Goal: Transaction & Acquisition: Book appointment/travel/reservation

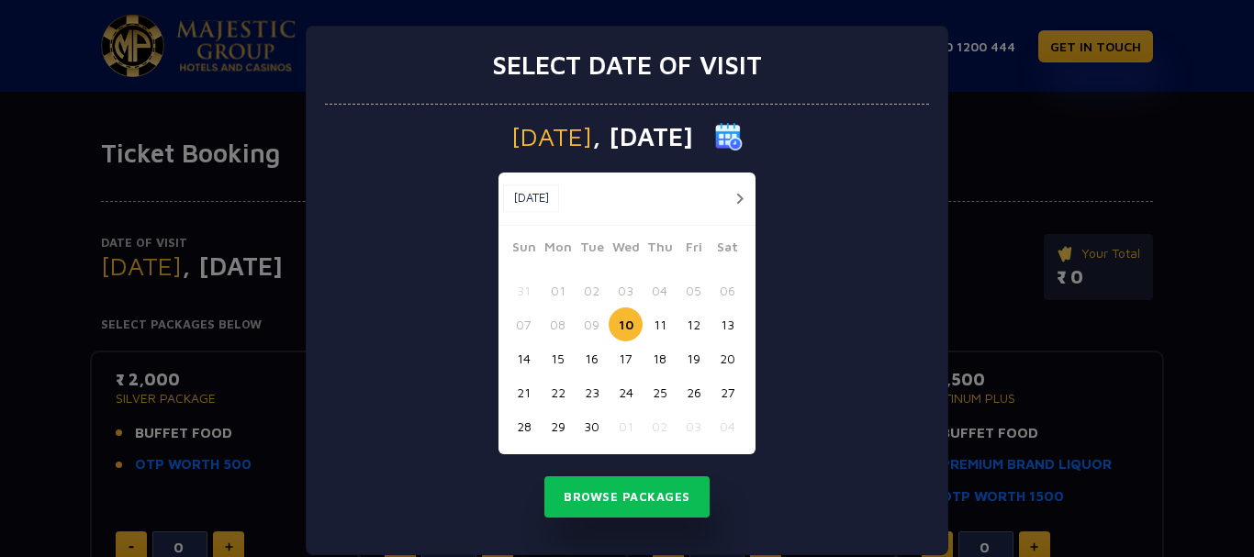
click at [726, 324] on button "13" at bounding box center [728, 325] width 34 height 34
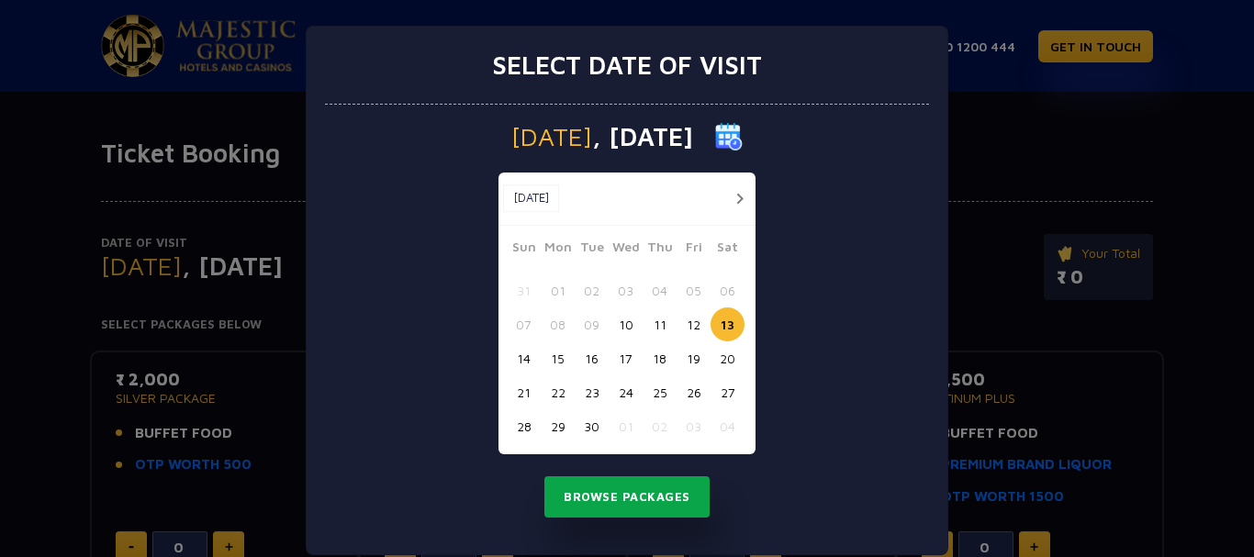
click at [606, 499] on button "Browse Packages" at bounding box center [626, 498] width 165 height 42
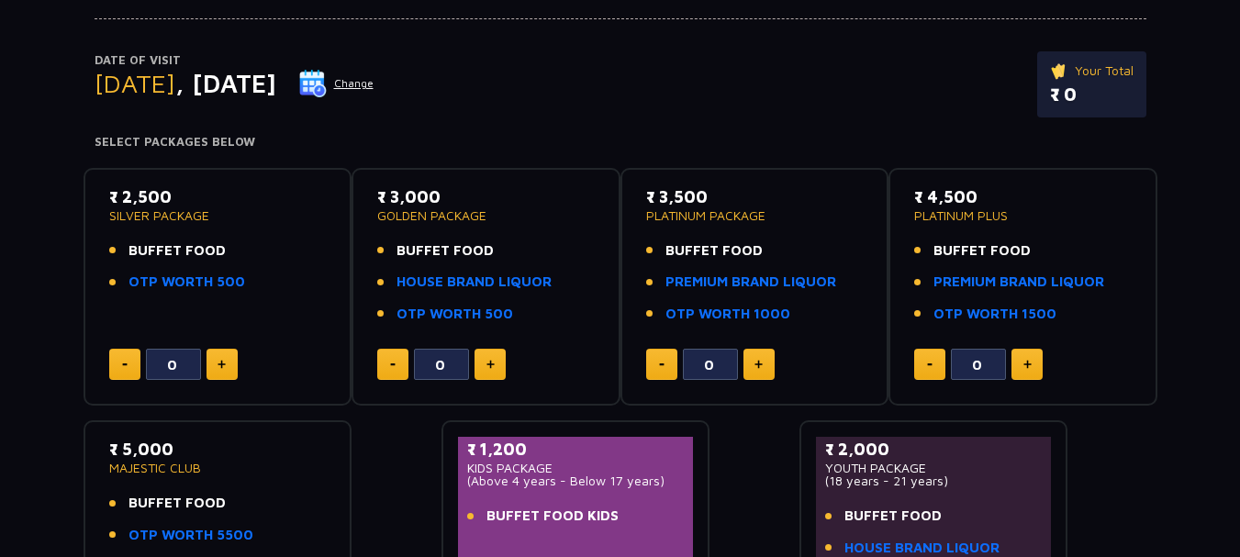
scroll to position [182, 0]
drag, startPoint x: 207, startPoint y: 217, endPoint x: 109, endPoint y: 215, distance: 97.3
click at [109, 215] on p "SILVER PACKAGE" at bounding box center [218, 216] width 218 height 13
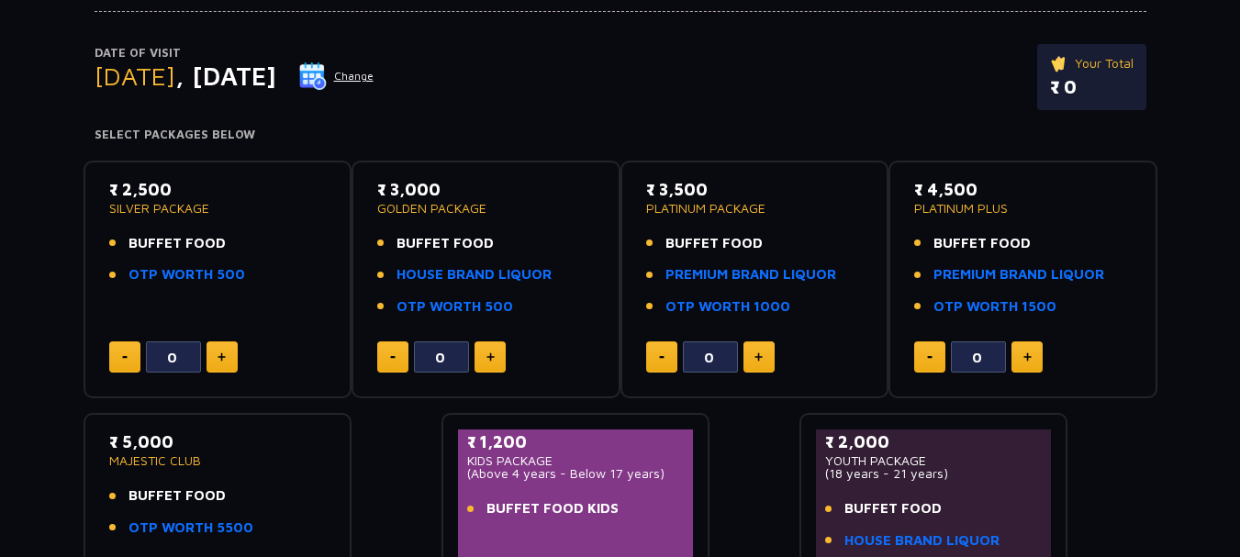
scroll to position [189, 0]
click at [375, 75] on button "Change" at bounding box center [336, 76] width 76 height 29
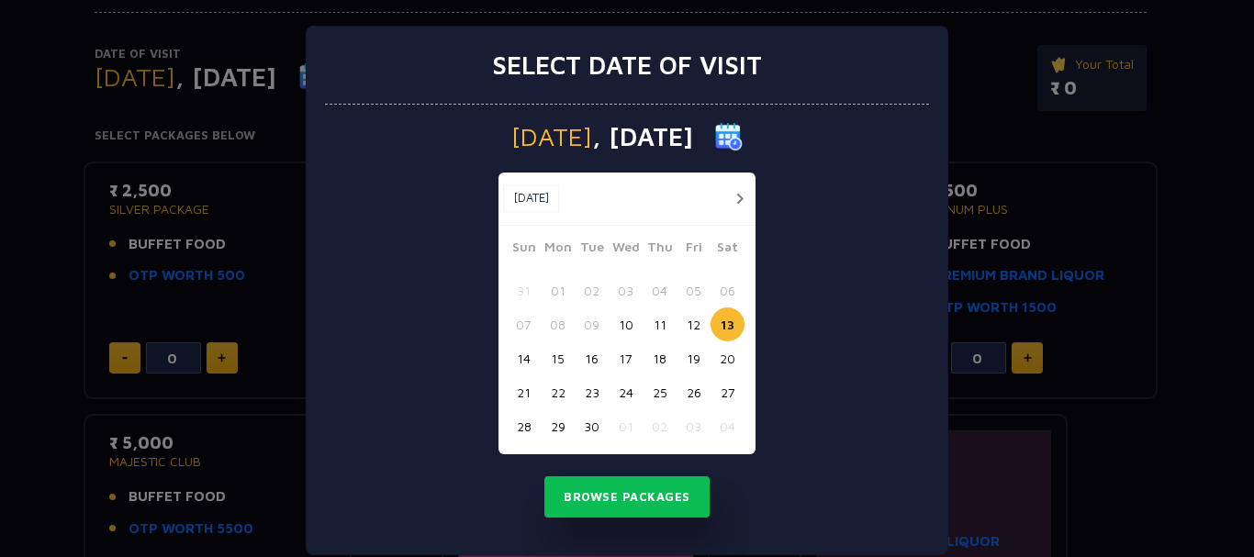
click at [679, 321] on button "12" at bounding box center [694, 325] width 34 height 34
click at [633, 495] on button "Browse Packages" at bounding box center [626, 498] width 165 height 42
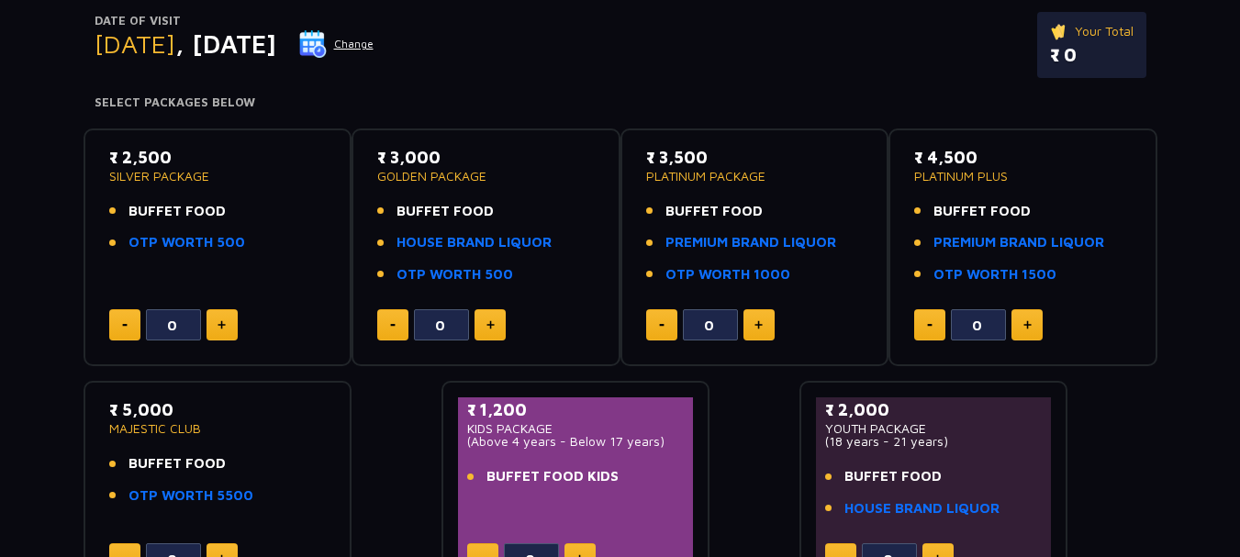
scroll to position [214, 0]
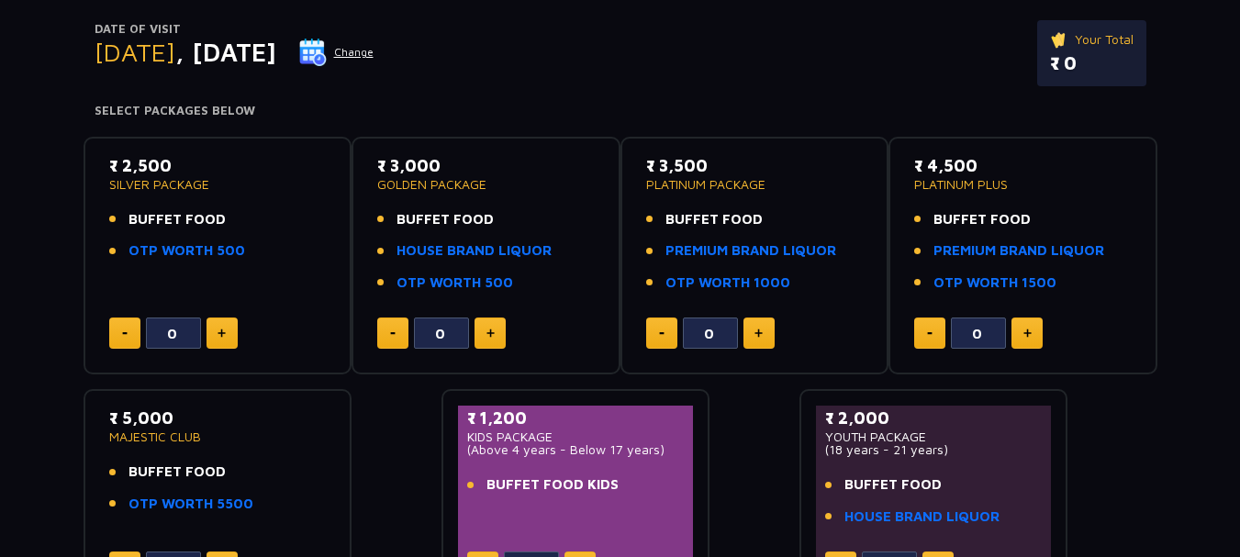
click at [225, 320] on button at bounding box center [222, 333] width 31 height 31
type input "2"
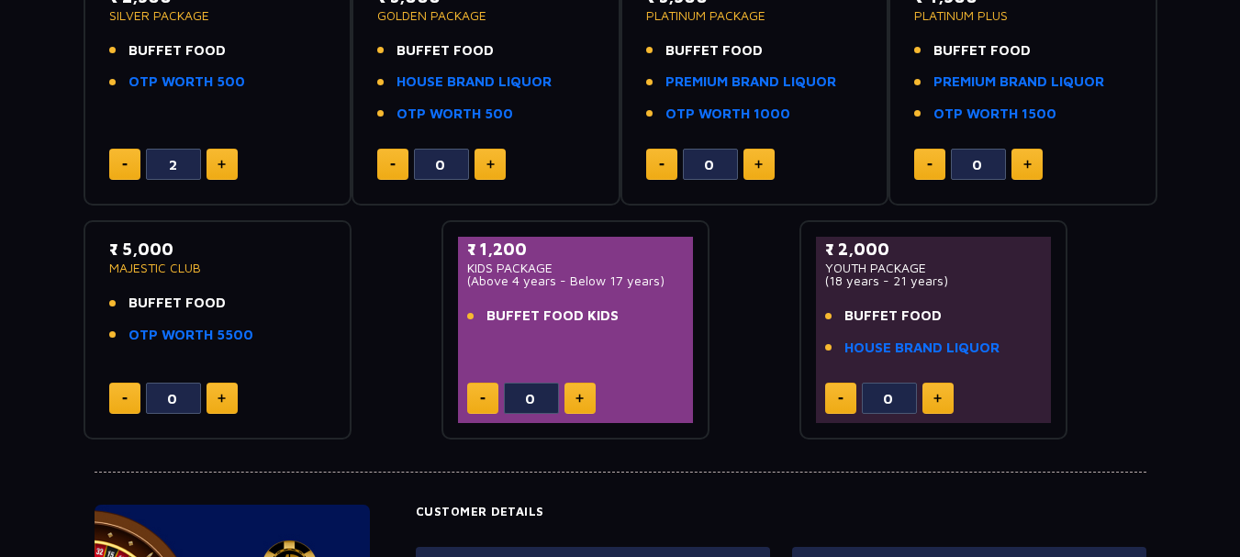
scroll to position [0, 0]
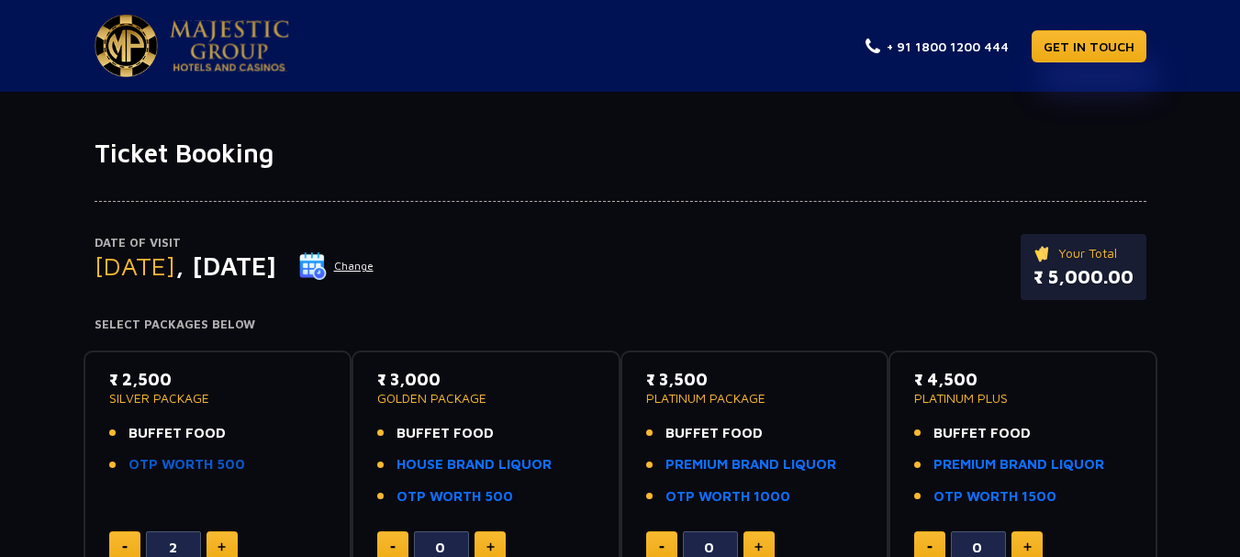
click at [167, 469] on link "OTP WORTH 500" at bounding box center [187, 464] width 117 height 21
